Goal: Information Seeking & Learning: Learn about a topic

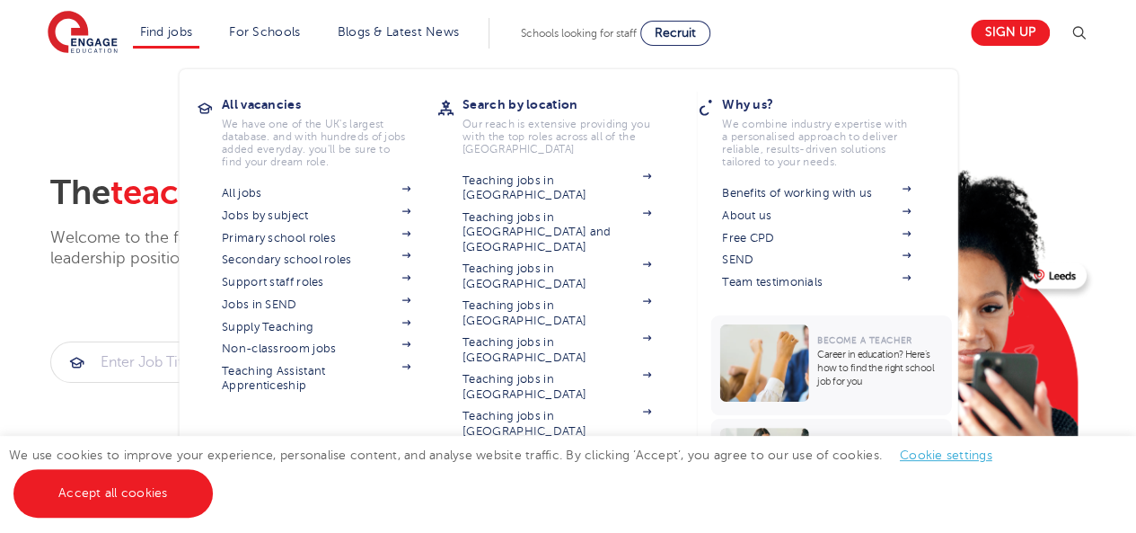
click at [178, 20] on li "Find jobs All vacancies We have one of the UK's largest database. and with hund…" at bounding box center [166, 33] width 67 height 31
click at [303, 350] on link "Non-classroom jobs" at bounding box center [316, 348] width 189 height 14
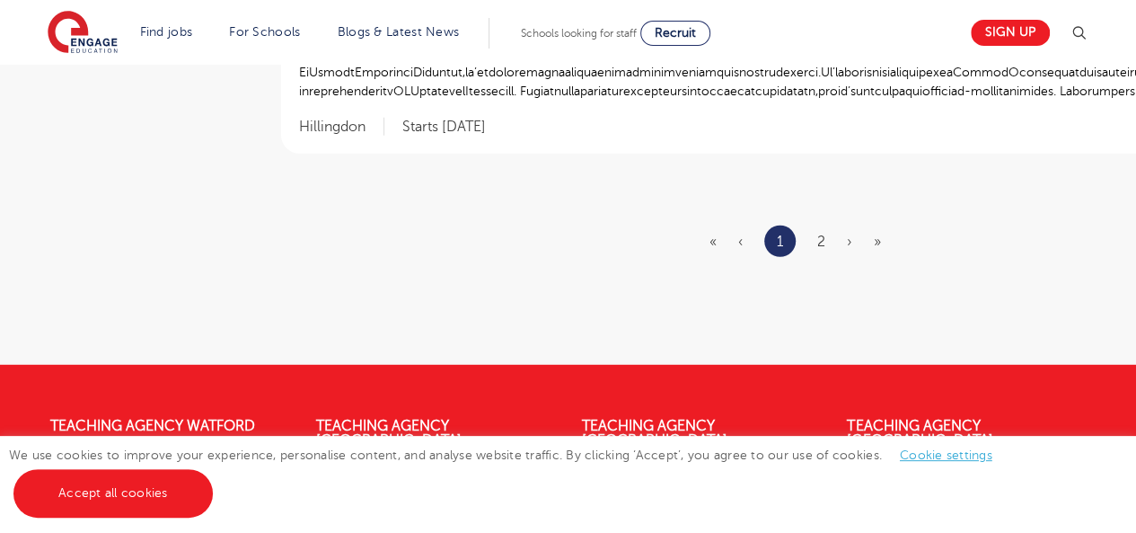
scroll to position [2320, 0]
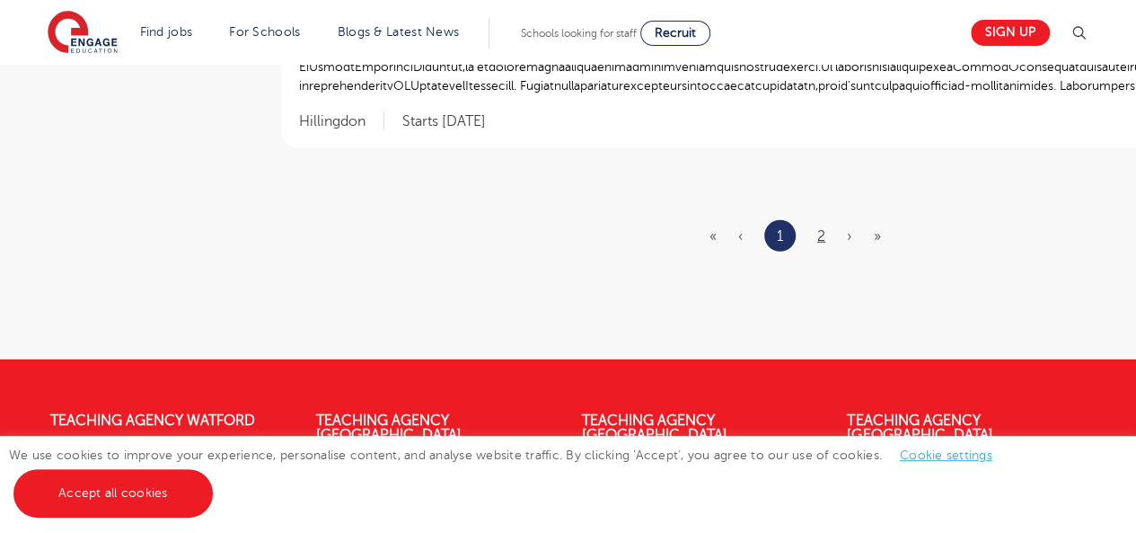
click at [818, 234] on link "2" at bounding box center [822, 236] width 8 height 16
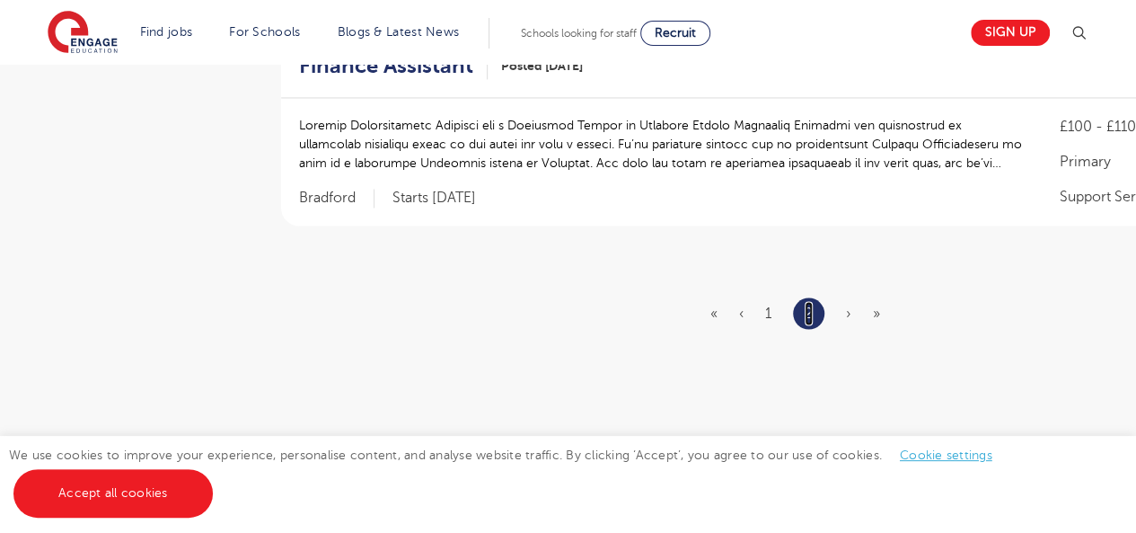
scroll to position [1403, 0]
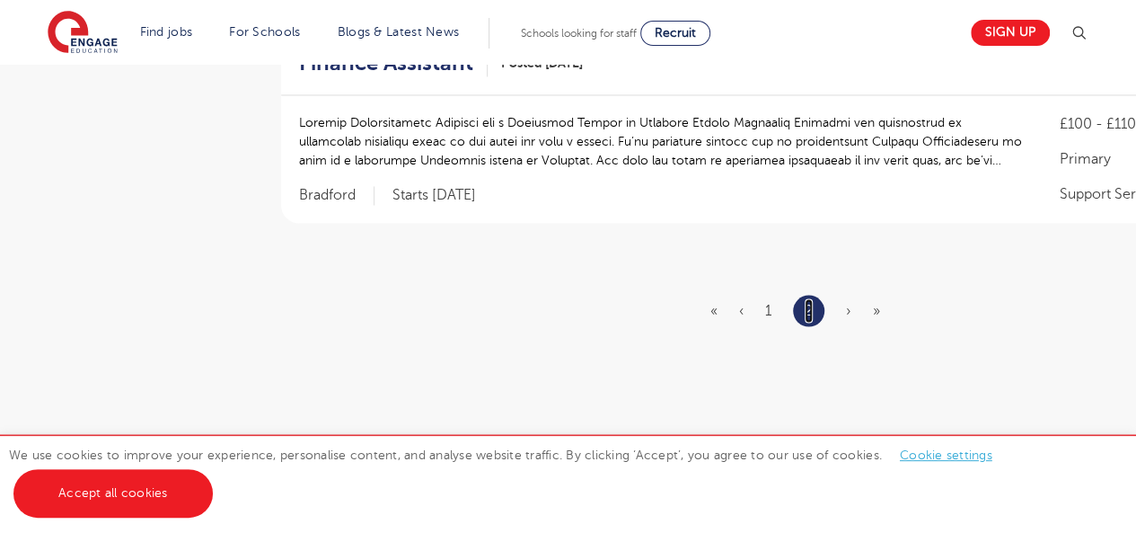
click at [844, 313] on ul "« ‹ 1 2 › »" at bounding box center [806, 310] width 191 height 31
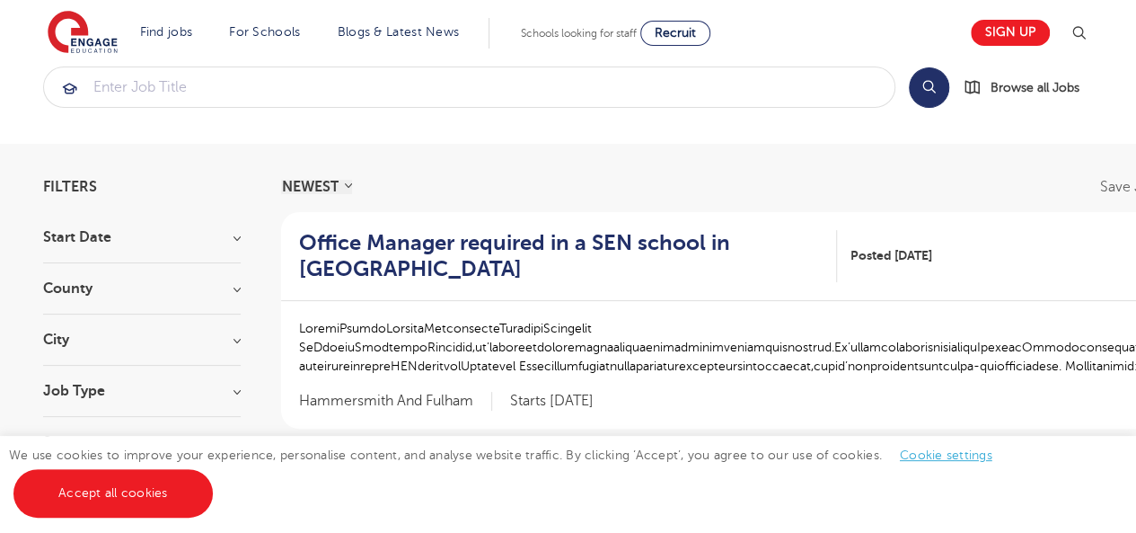
scroll to position [0, 0]
